Goal: Navigation & Orientation: Find specific page/section

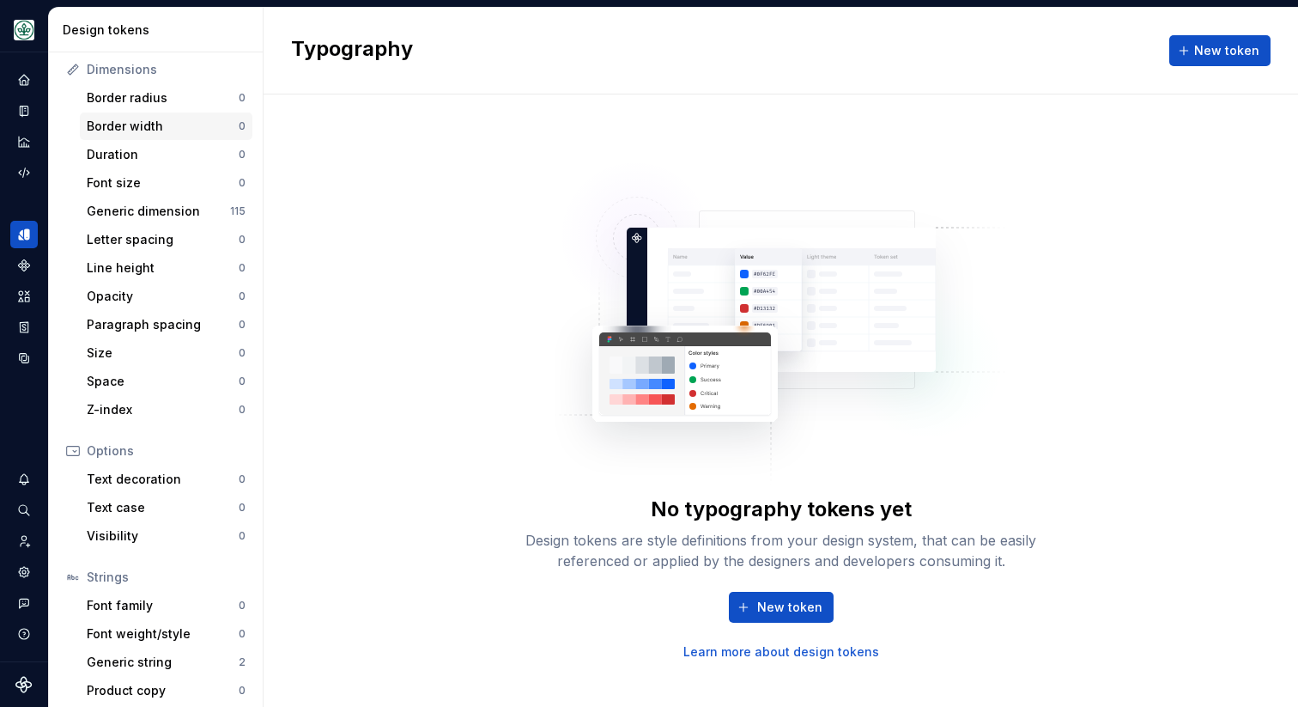
scroll to position [234, 0]
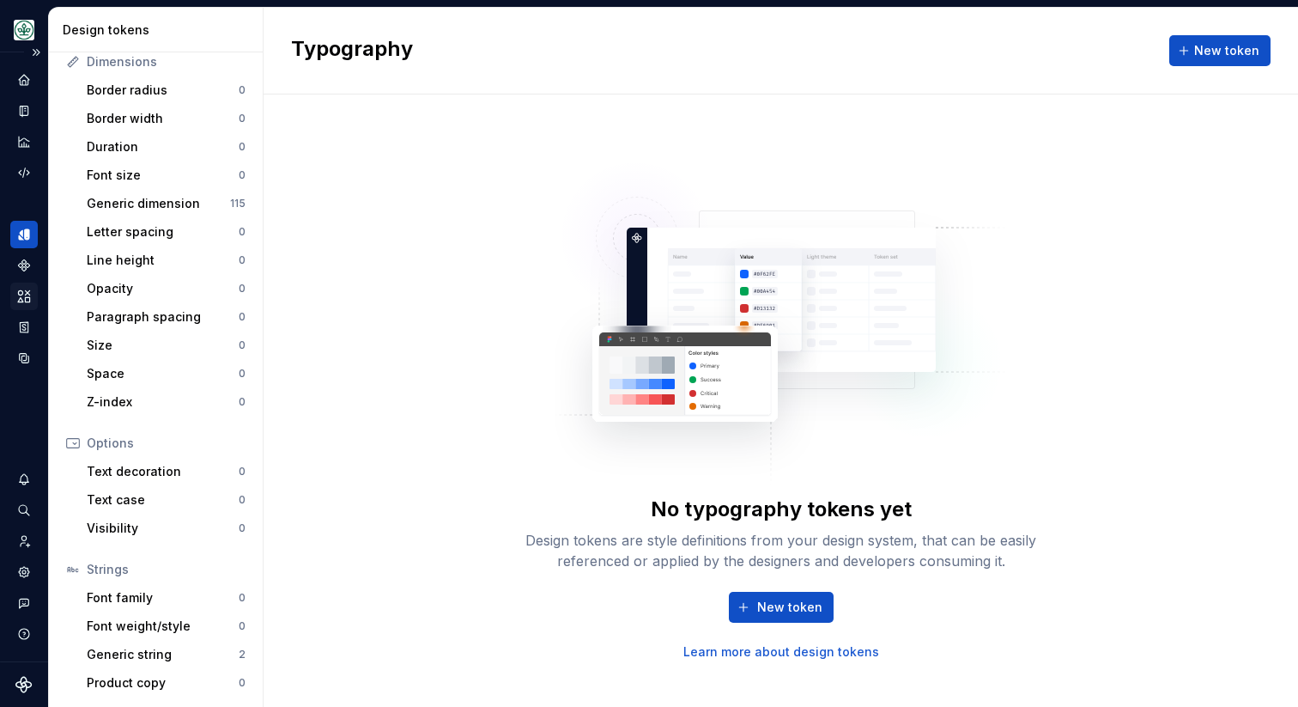
click at [27, 286] on div "Assets" at bounding box center [23, 295] width 27 height 27
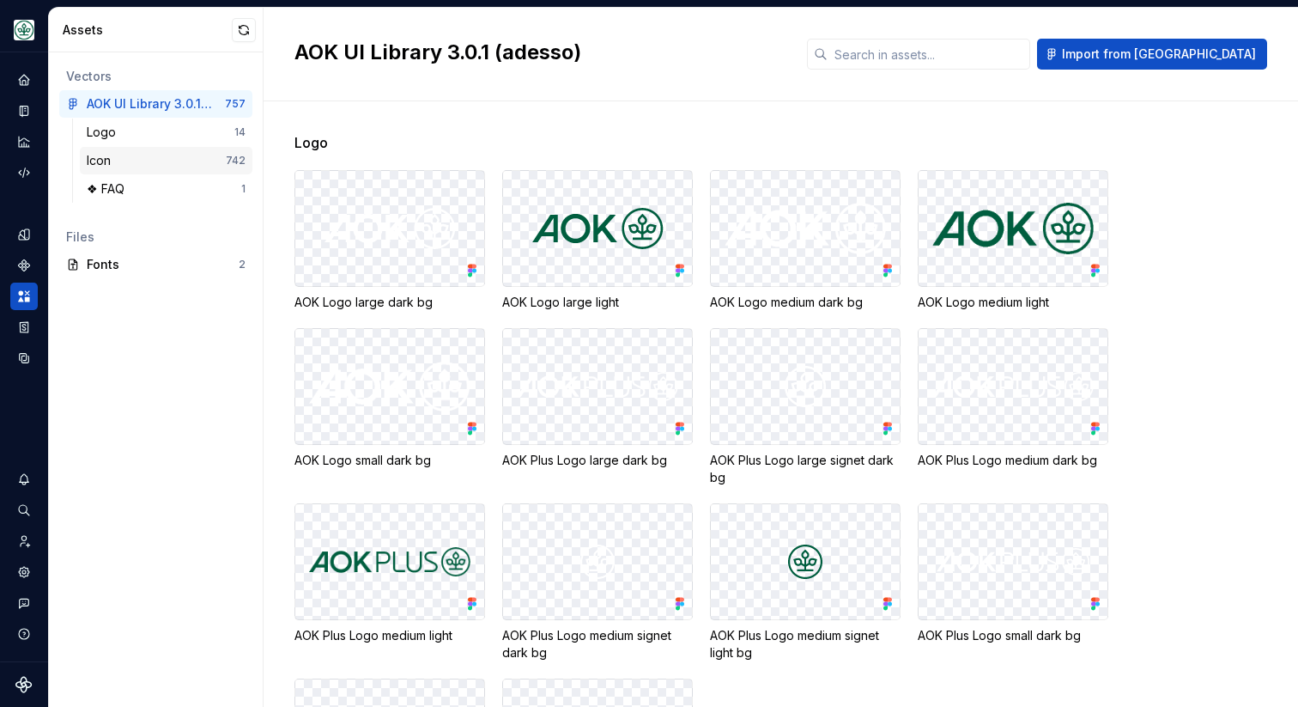
click at [155, 159] on div "Icon" at bounding box center [156, 160] width 139 height 17
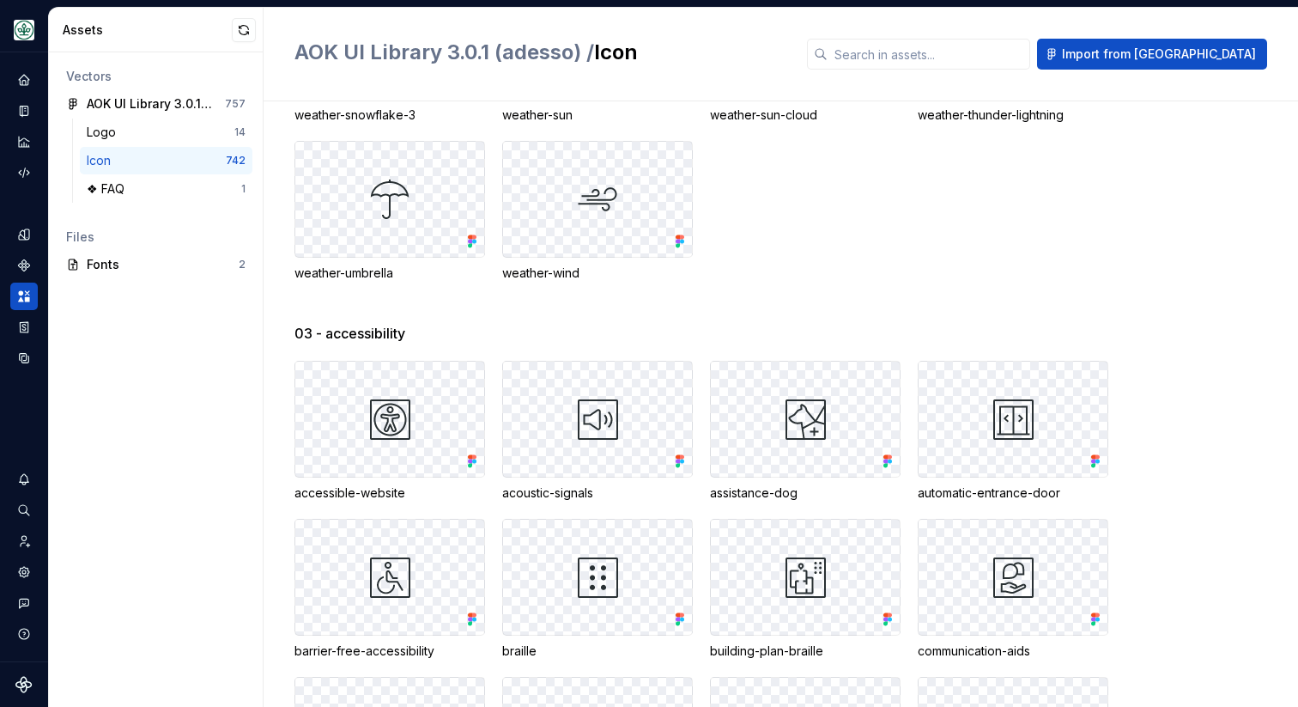
scroll to position [20871, 0]
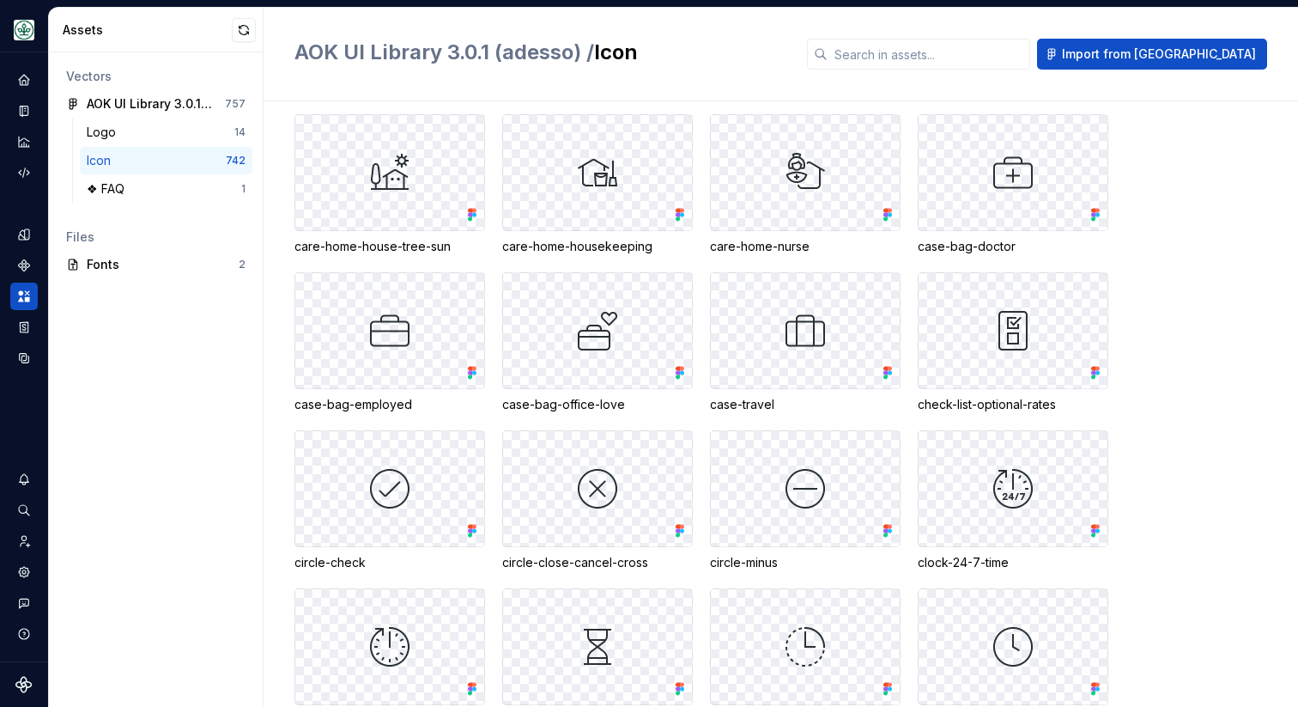
scroll to position [5104, 0]
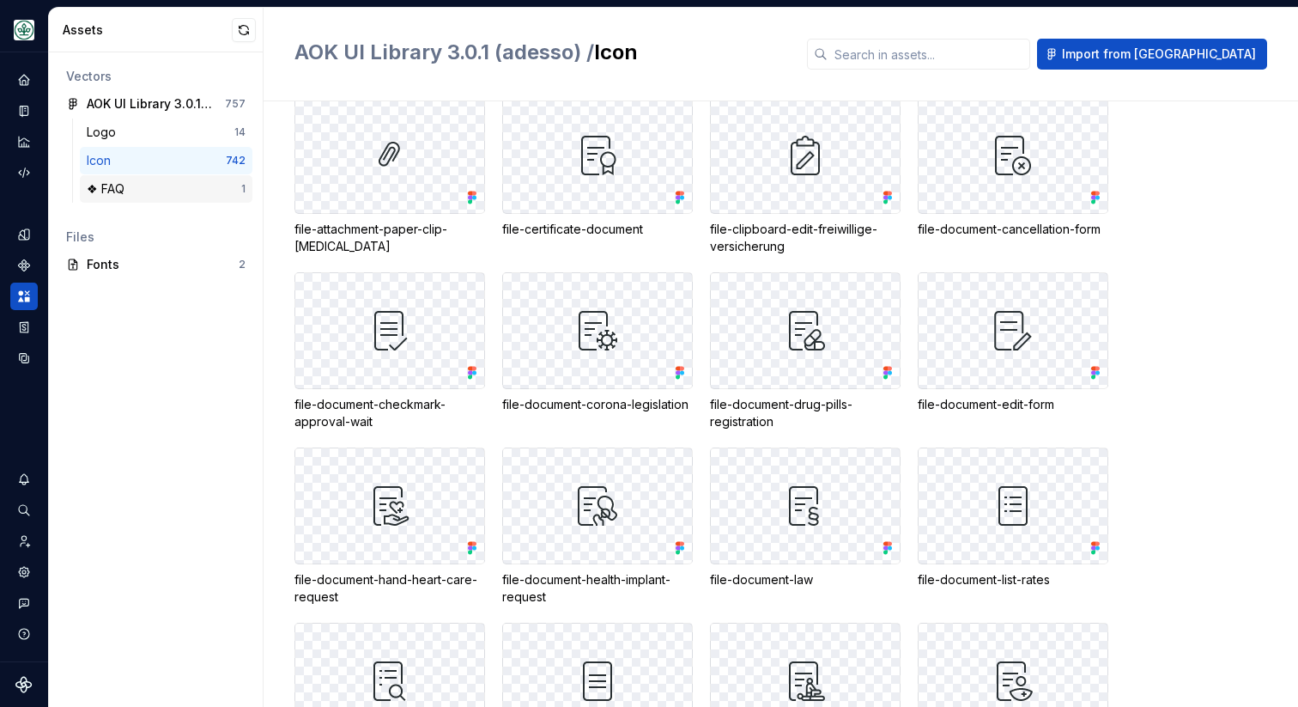
click at [173, 185] on div "❖ FAQ" at bounding box center [164, 188] width 155 height 17
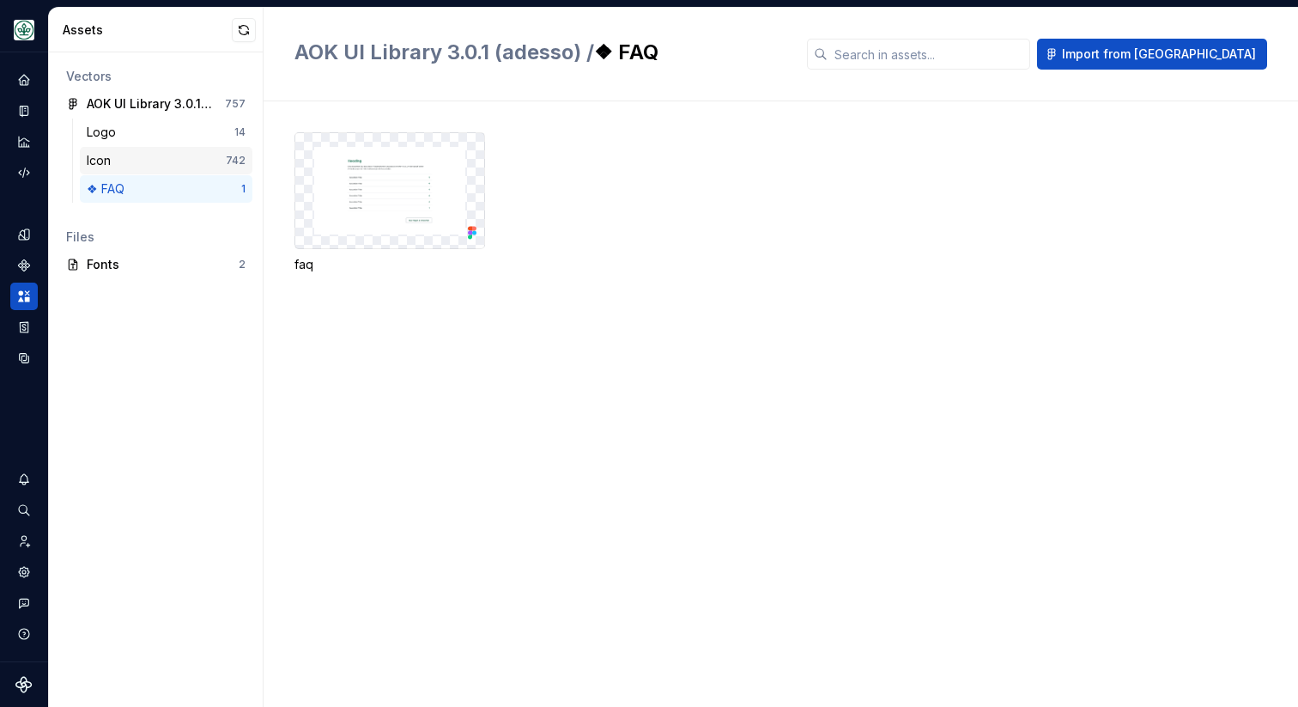
click at [179, 167] on div "Icon" at bounding box center [156, 160] width 139 height 17
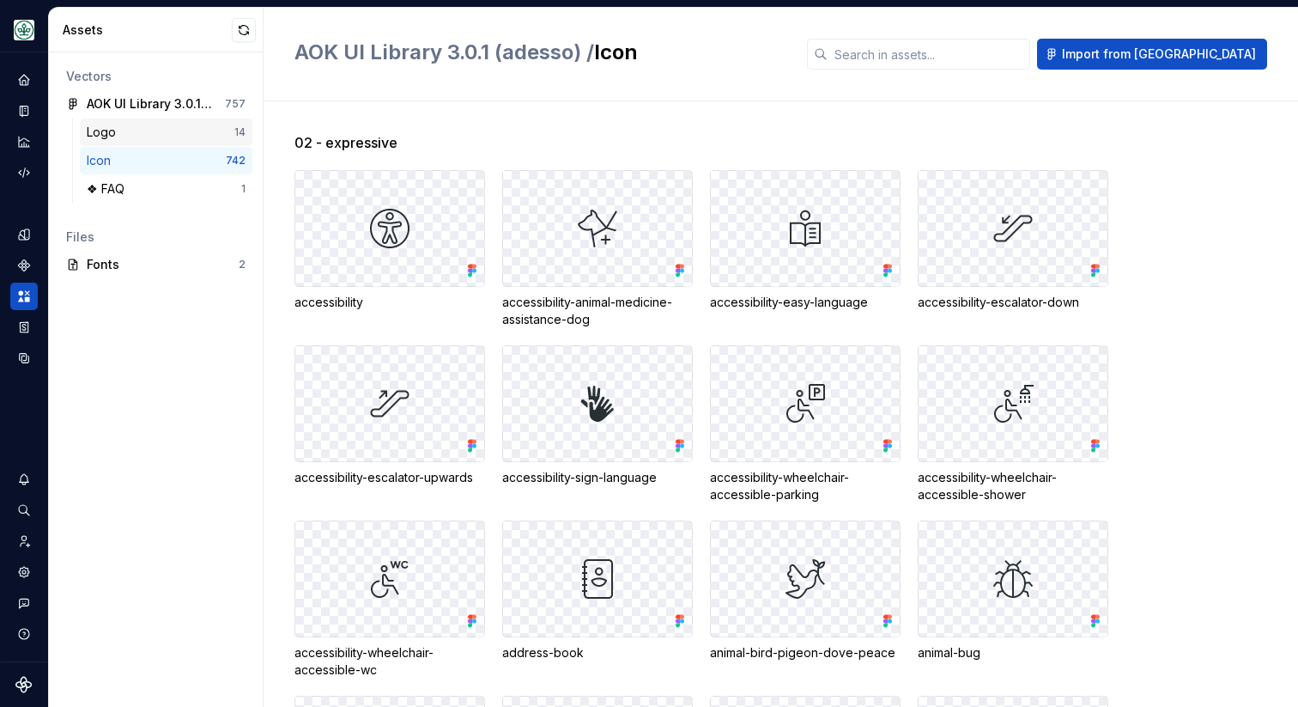
click at [173, 137] on div "Logo" at bounding box center [161, 132] width 148 height 17
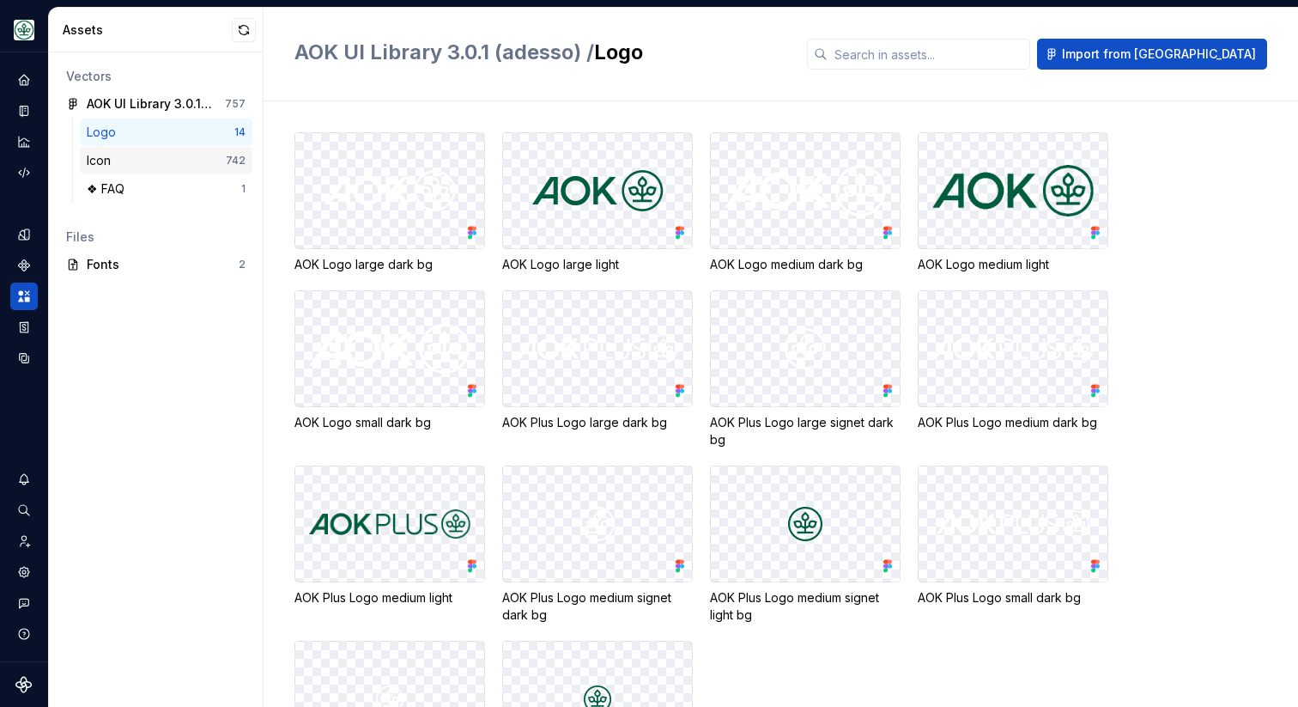
click at [169, 169] on div "Icon 742" at bounding box center [166, 160] width 173 height 27
